Goal: Information Seeking & Learning: Learn about a topic

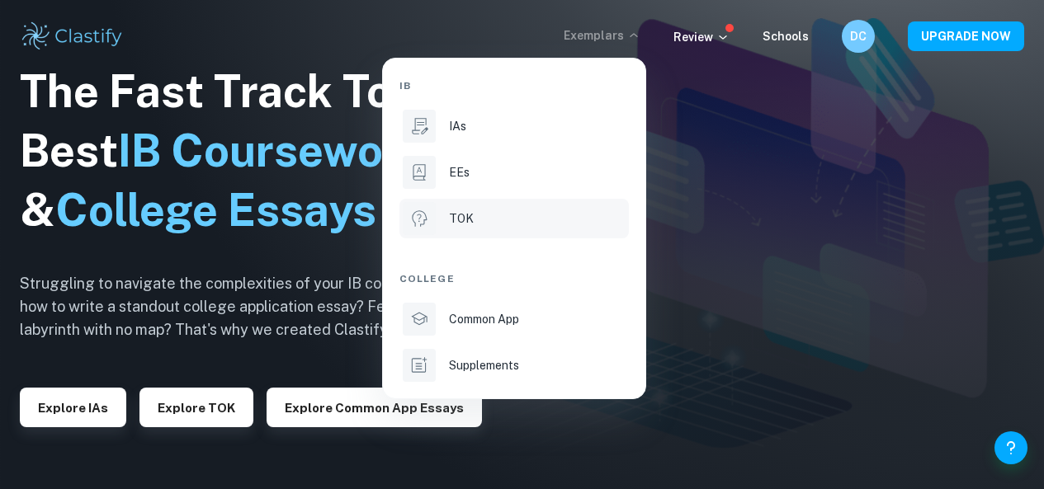
click at [541, 205] on li "TOK" at bounding box center [513, 219] width 229 height 40
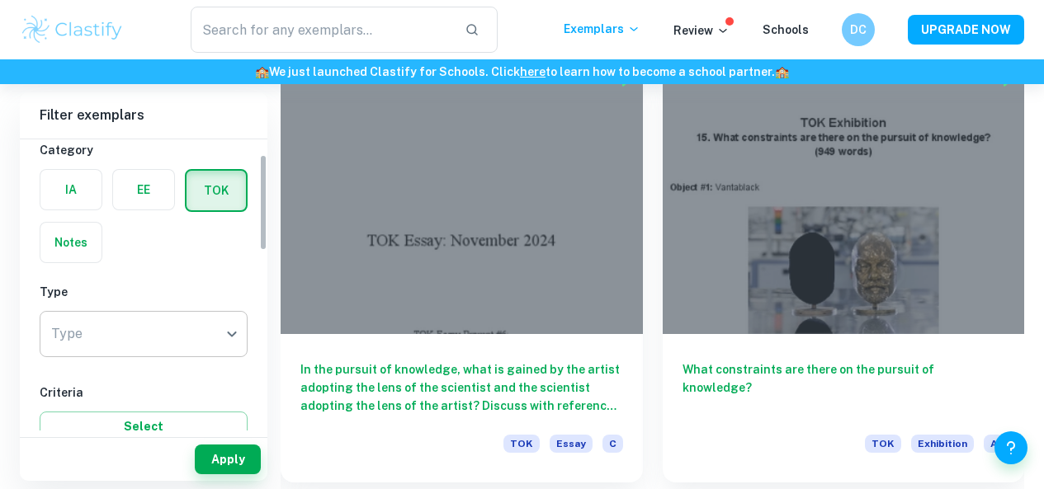
scroll to position [71, 0]
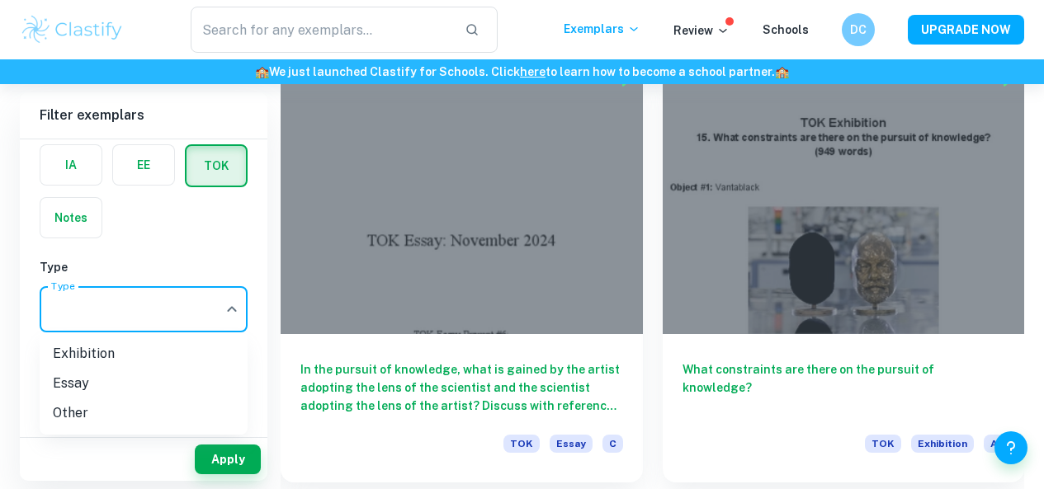
click at [149, 350] on li "Exhibition" at bounding box center [144, 354] width 208 height 30
type input "Exhibition"
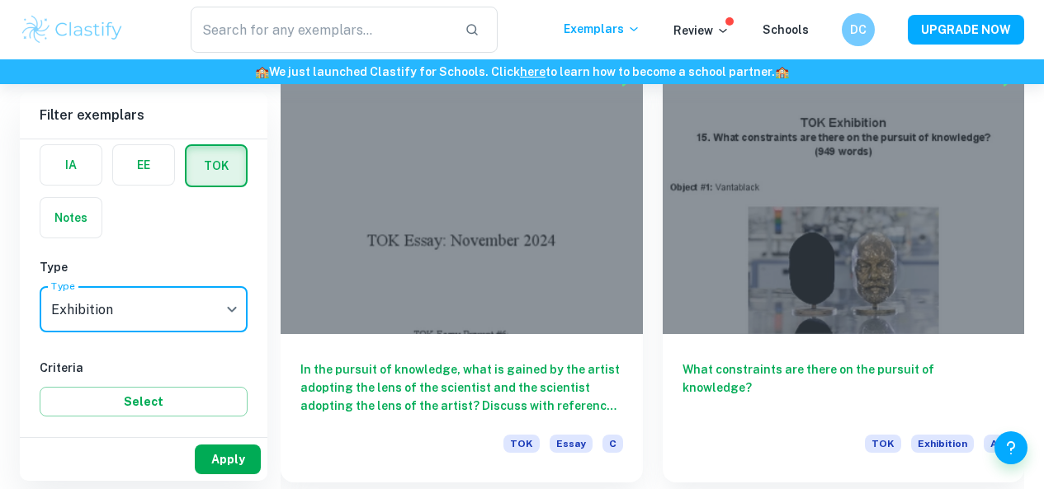
click at [215, 460] on button "Apply" at bounding box center [228, 460] width 66 height 30
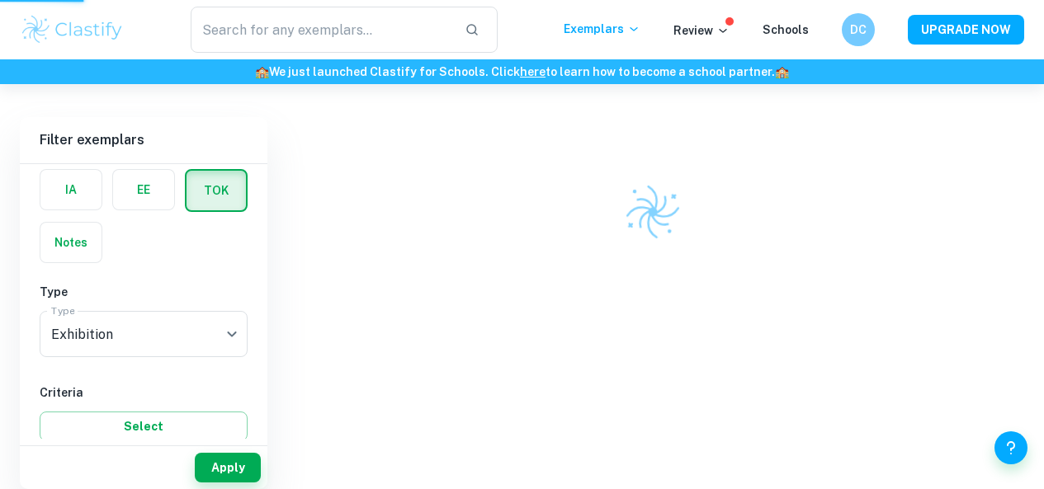
scroll to position [342, 0]
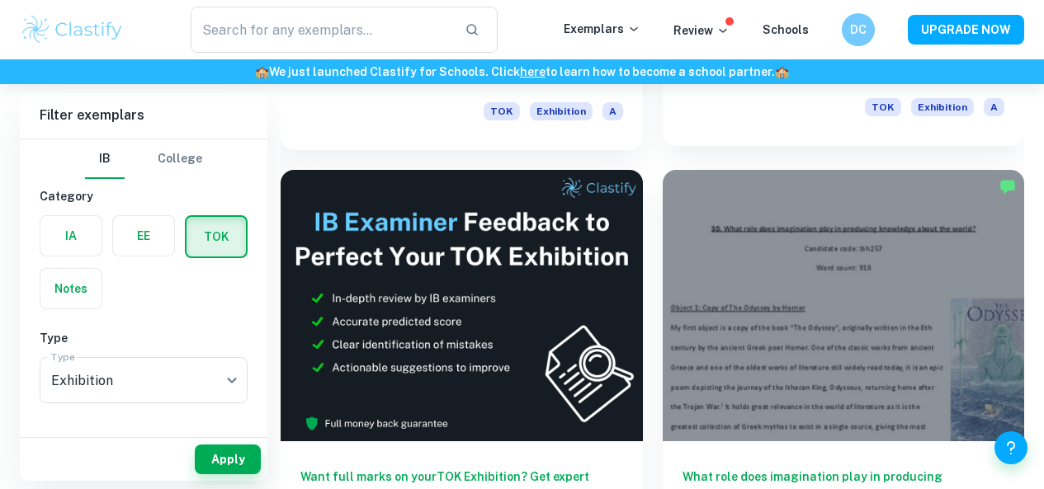
scroll to position [819, 0]
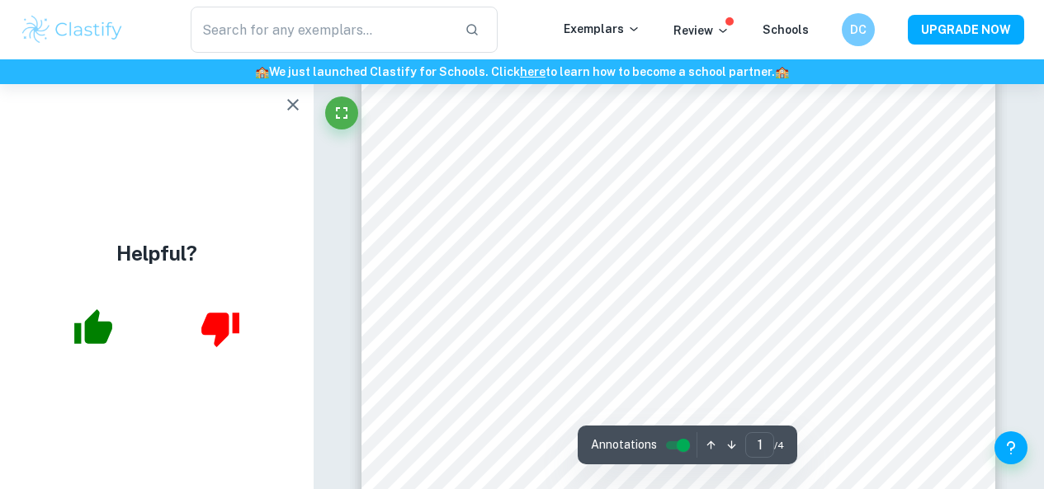
scroll to position [418, 0]
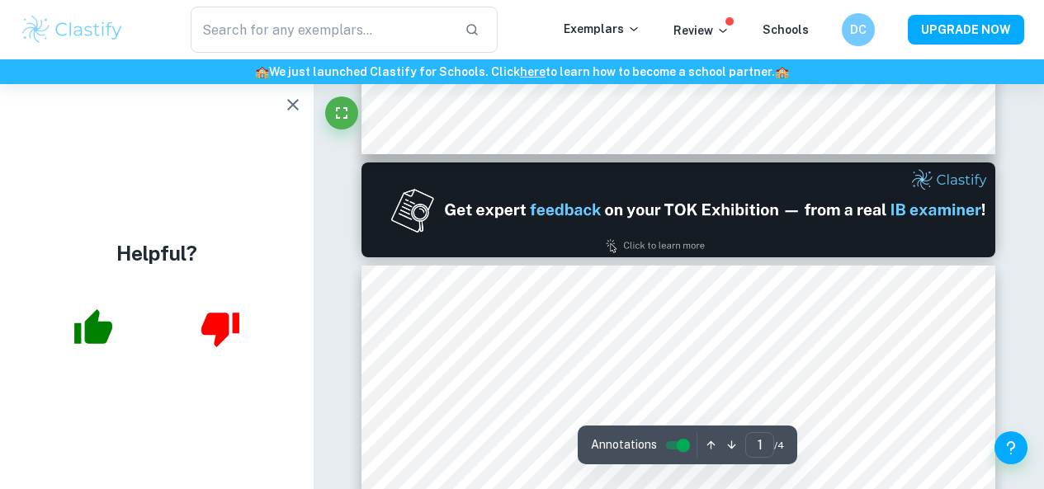
type input "2"
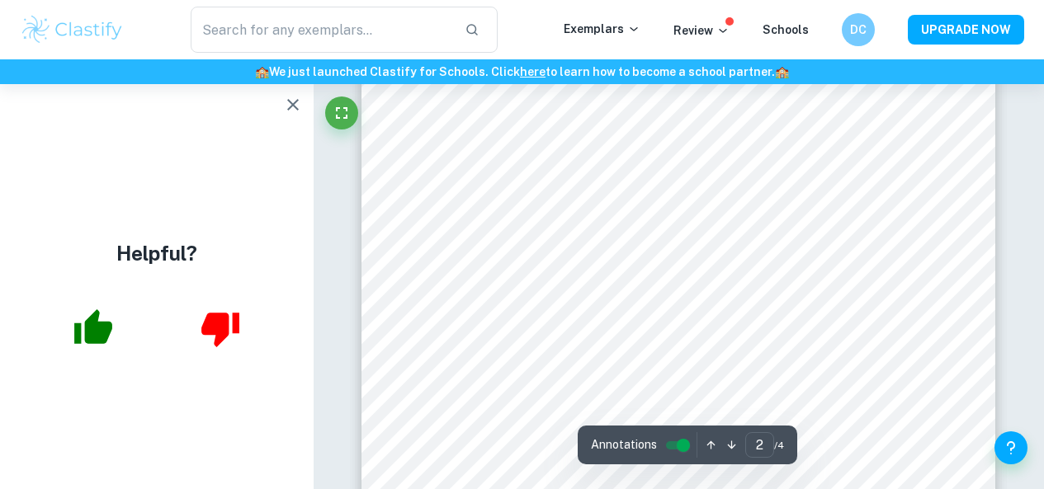
scroll to position [1149, 0]
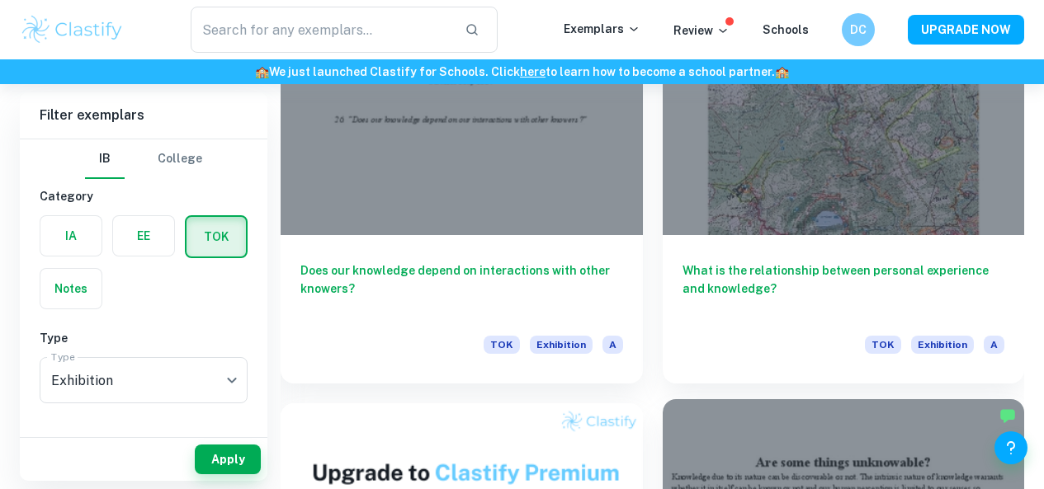
scroll to position [1474, 0]
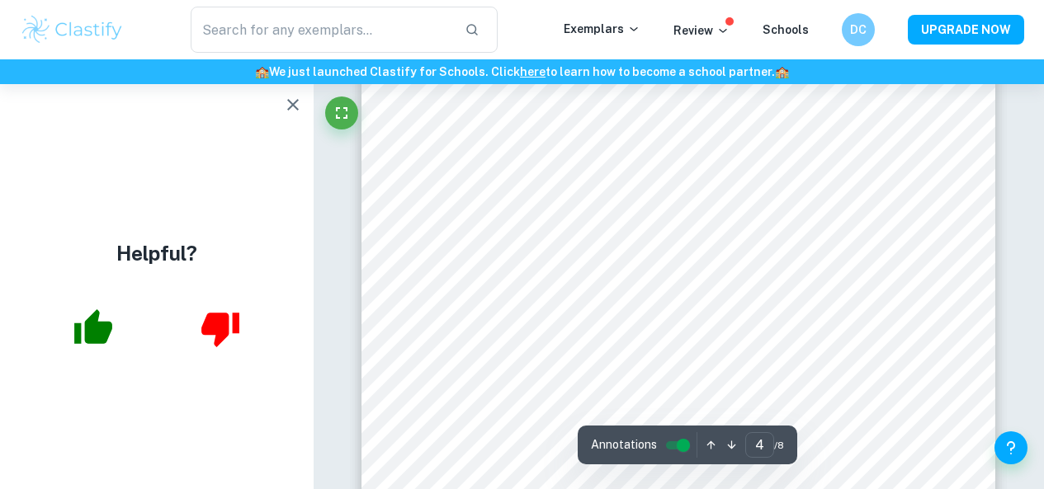
scroll to position [3323, 0]
type input "8"
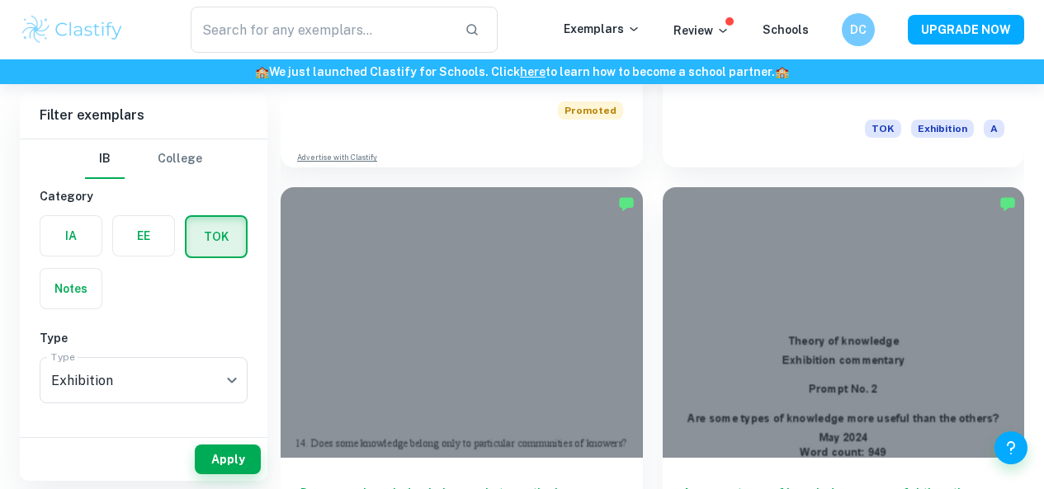
scroll to position [2189, 0]
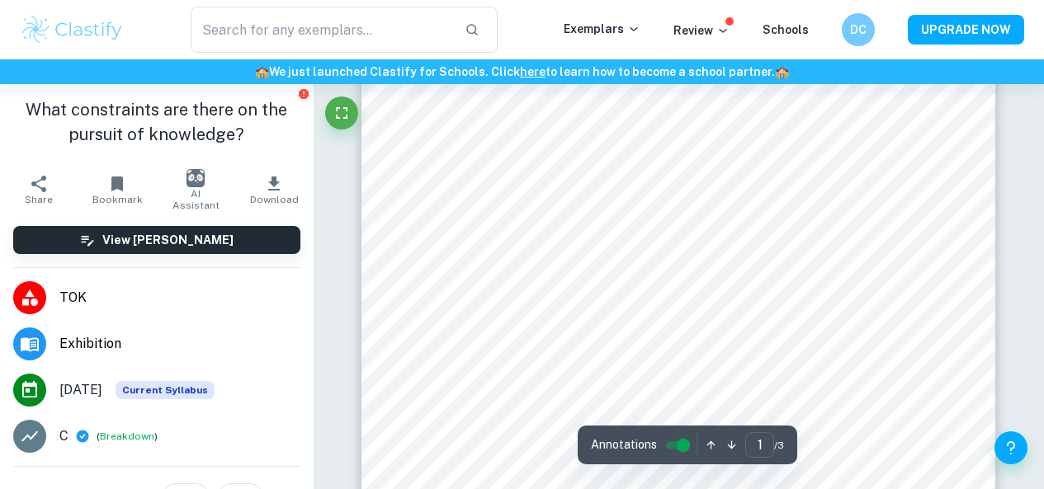
scroll to position [429, 0]
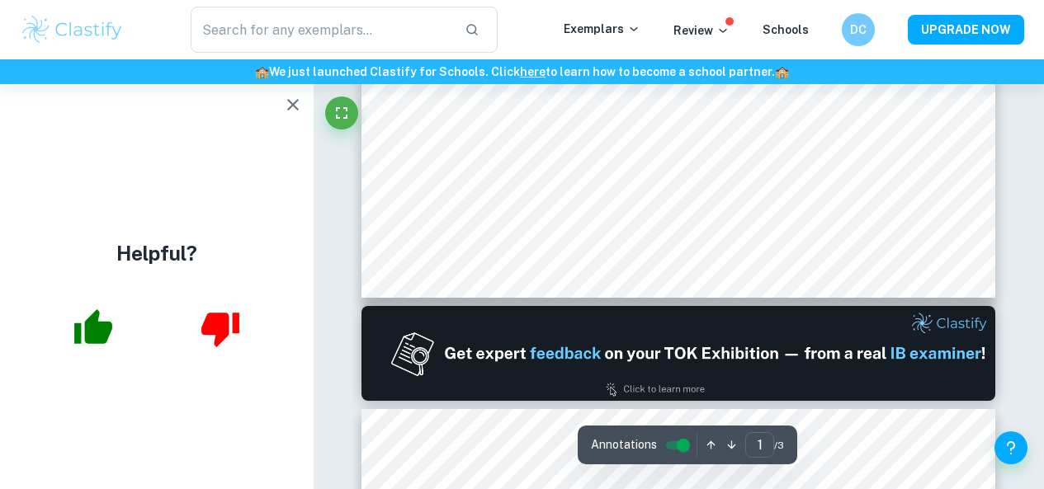
type input "2"
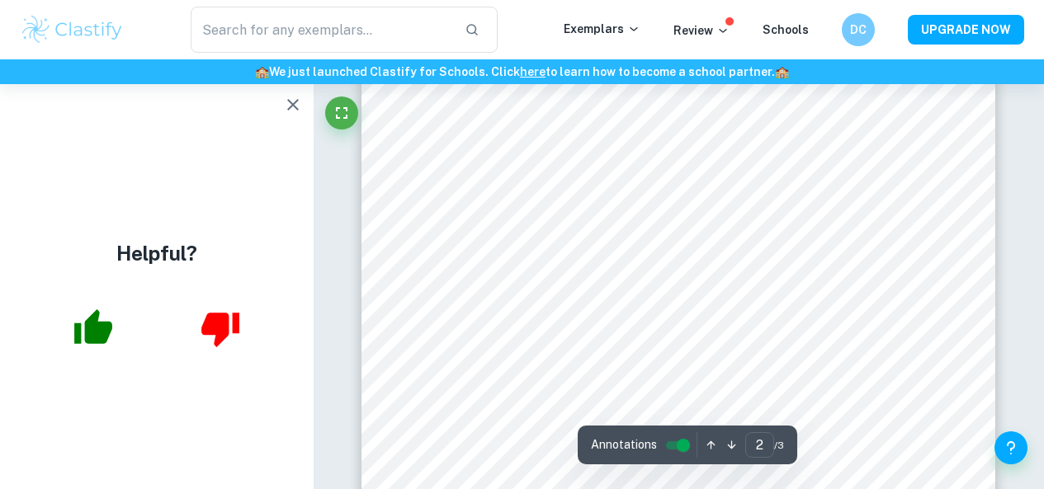
scroll to position [1469, 0]
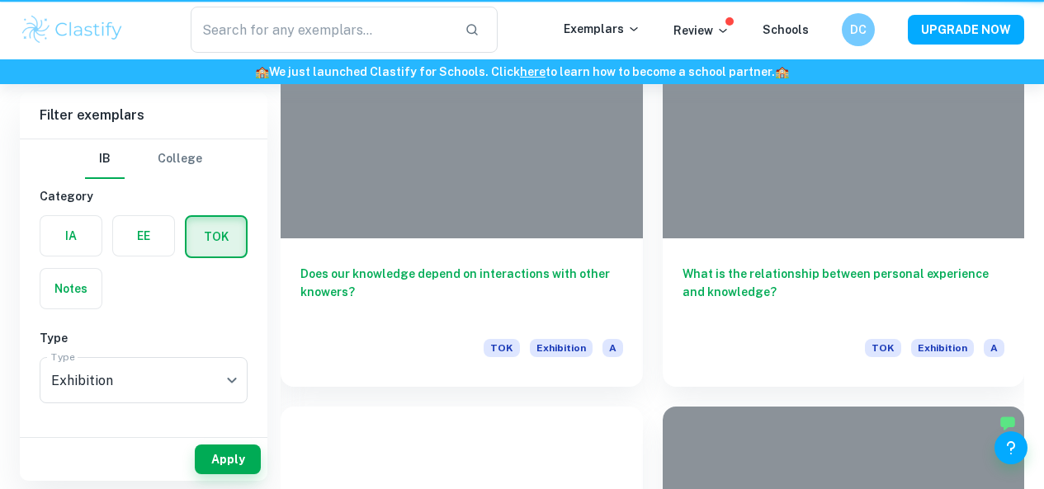
scroll to position [2189, 0]
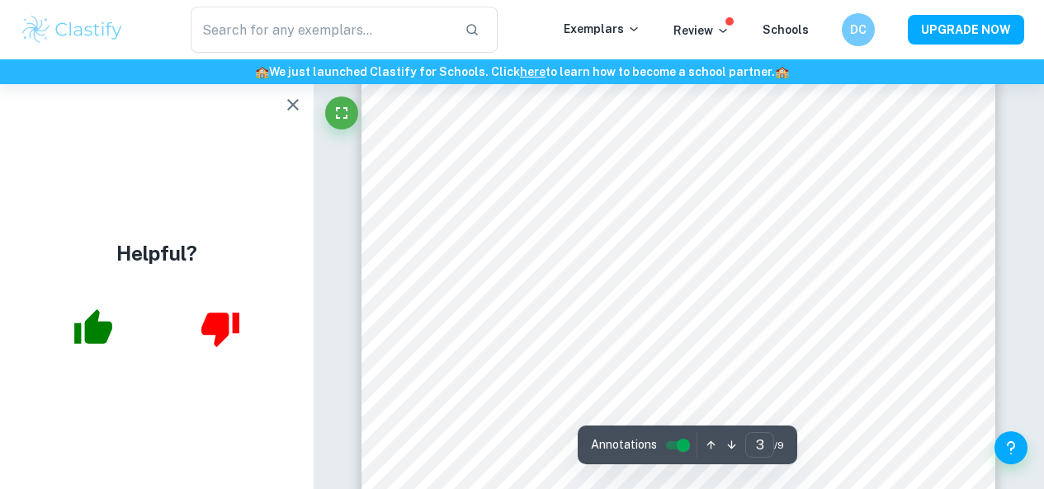
scroll to position [2090, 0]
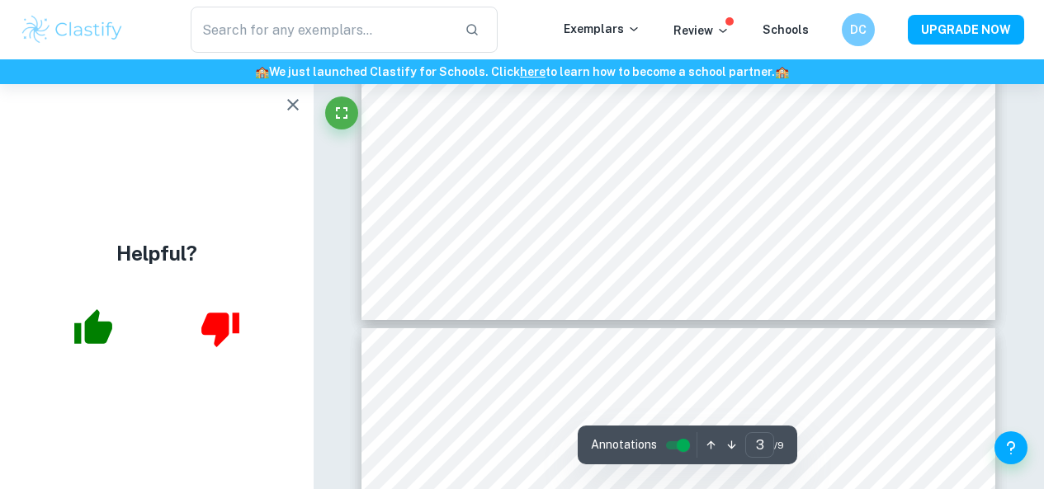
type input "4"
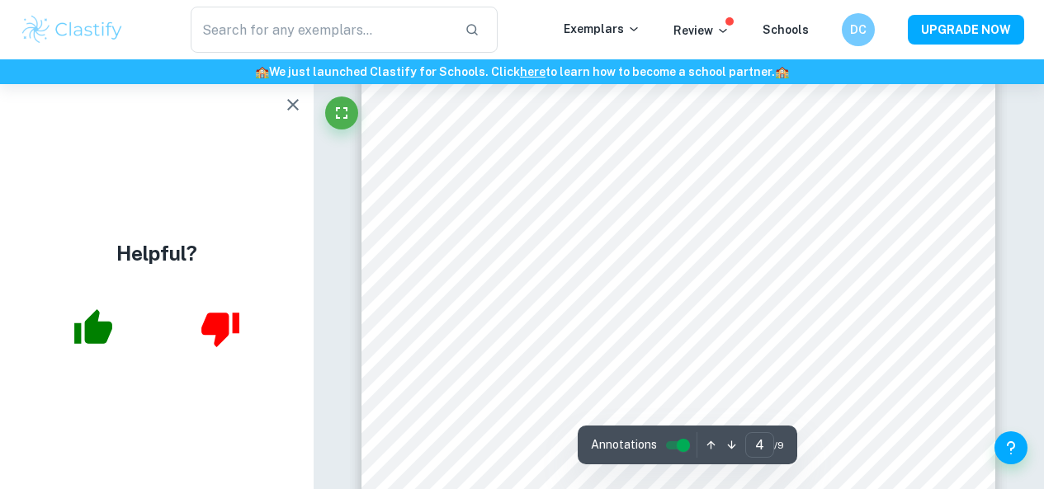
scroll to position [2987, 0]
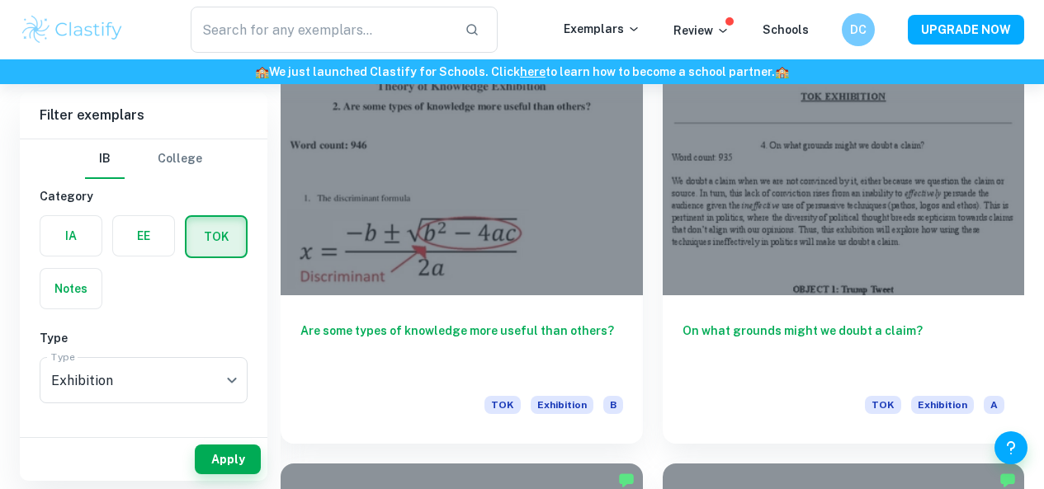
scroll to position [6249, 0]
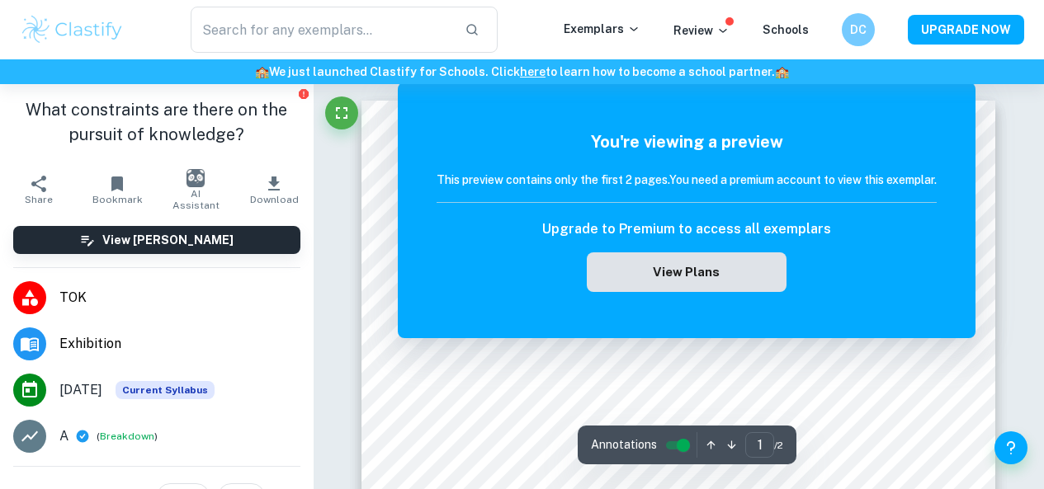
click at [696, 274] on button "View Plans" at bounding box center [687, 272] width 200 height 40
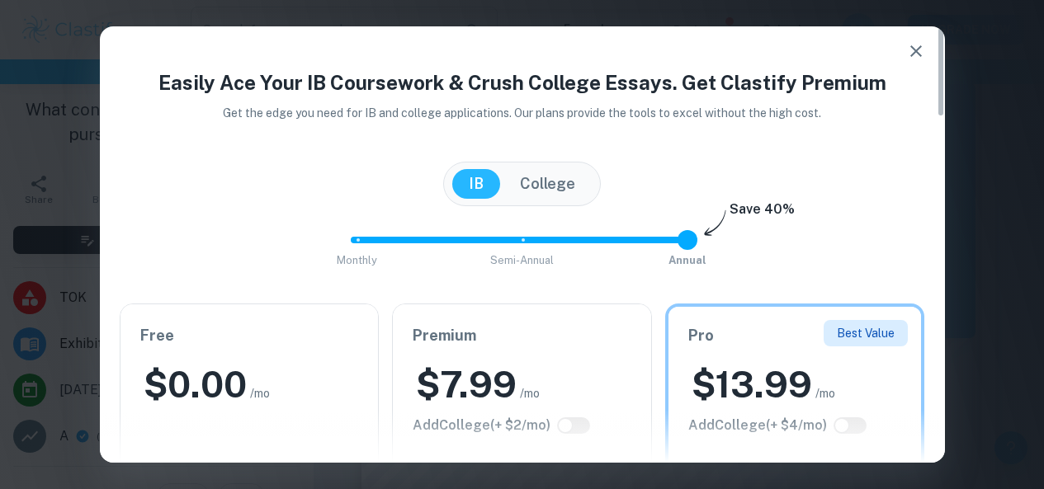
click at [919, 57] on icon "button" at bounding box center [916, 51] width 20 height 20
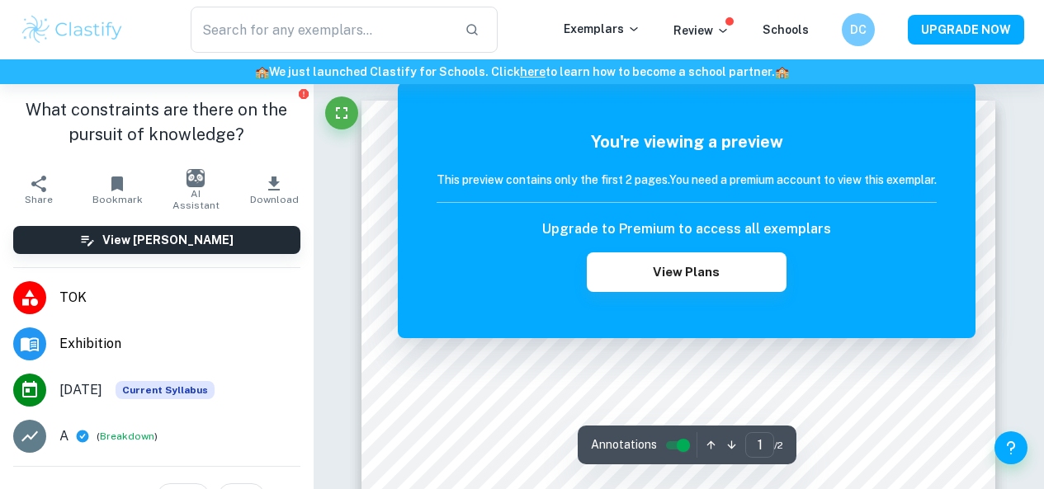
click at [455, 303] on div "You're viewing a preview This preview contains only the first 2 pages. You need…" at bounding box center [687, 211] width 578 height 256
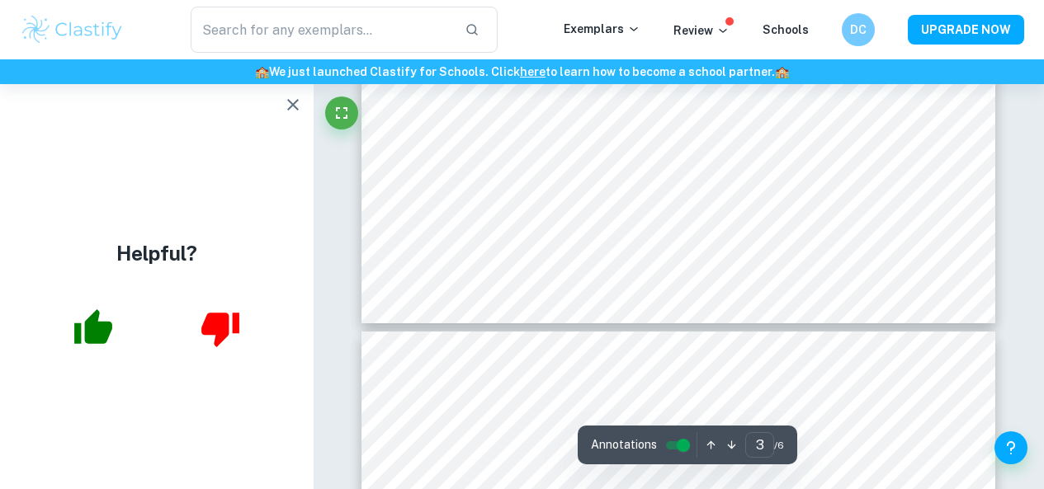
scroll to position [2459, 0]
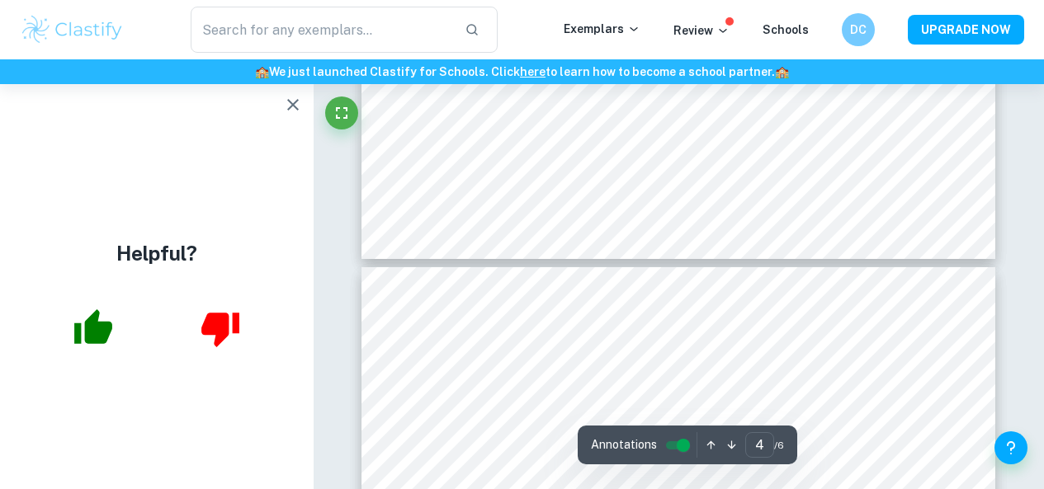
type input "5"
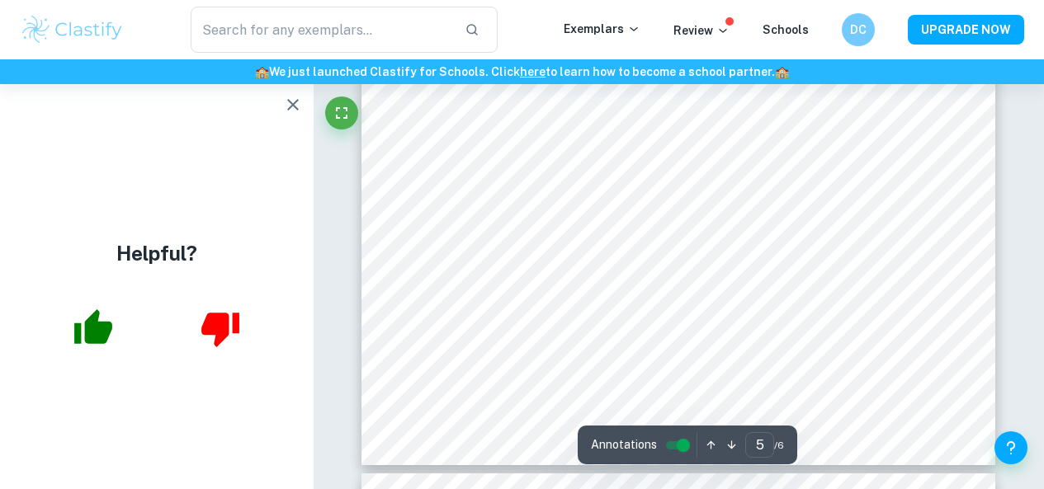
scroll to position [3971, 0]
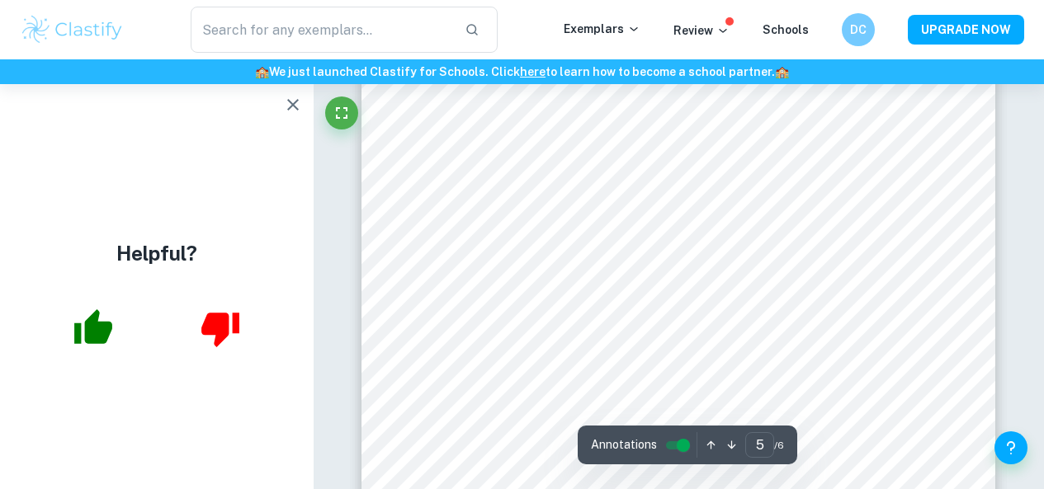
scroll to position [3598, 0]
type input "6"
